Goal: Entertainment & Leisure: Consume media (video, audio)

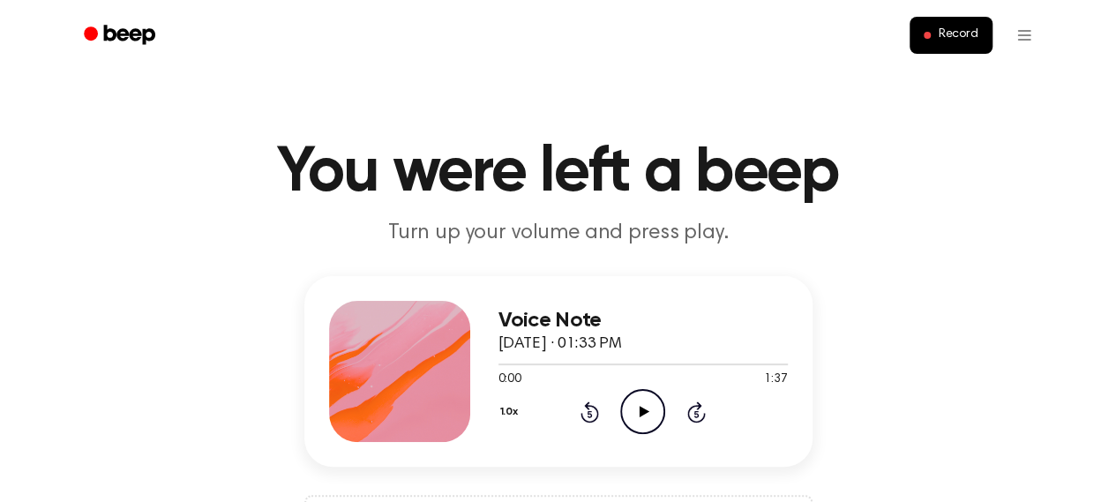
click at [642, 423] on icon "Play Audio" at bounding box center [642, 411] width 45 height 45
click at [632, 415] on icon "Play Audio" at bounding box center [642, 411] width 45 height 45
click at [633, 393] on circle at bounding box center [642, 411] width 43 height 43
